Goal: Find specific page/section: Find specific page/section

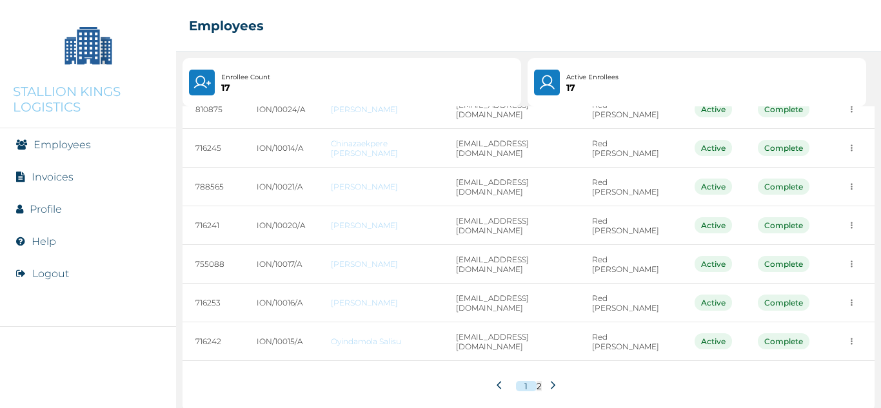
scroll to position [227, 0]
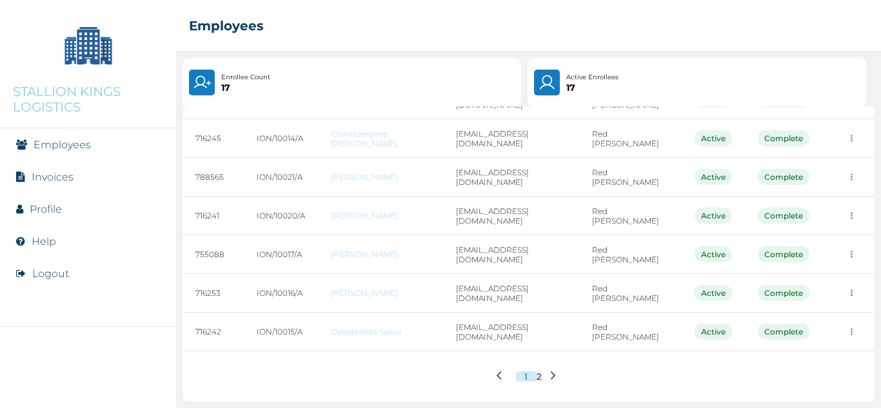
click at [551, 375] on icon at bounding box center [553, 376] width 10 height 10
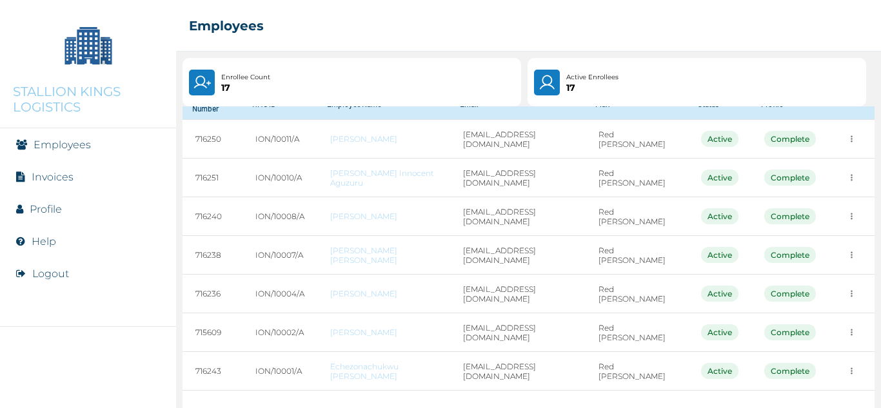
scroll to position [97, 0]
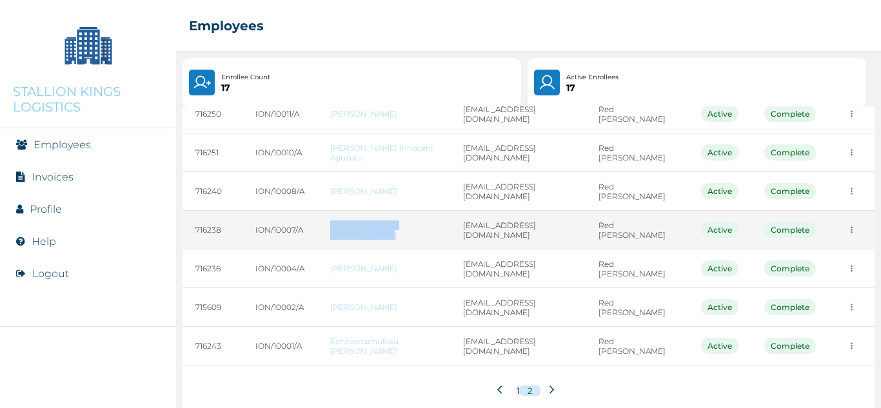
drag, startPoint x: 329, startPoint y: 219, endPoint x: 371, endPoint y: 240, distance: 47.6
click at [371, 240] on td "Damilola Adeoye Anifowose" at bounding box center [383, 230] width 133 height 39
copy link "Damilola Adeoye Anifowose"
click at [842, 235] on td at bounding box center [852, 230] width 46 height 39
click at [842, 235] on button "more" at bounding box center [852, 230] width 20 height 20
